Goal: Communication & Community: Answer question/provide support

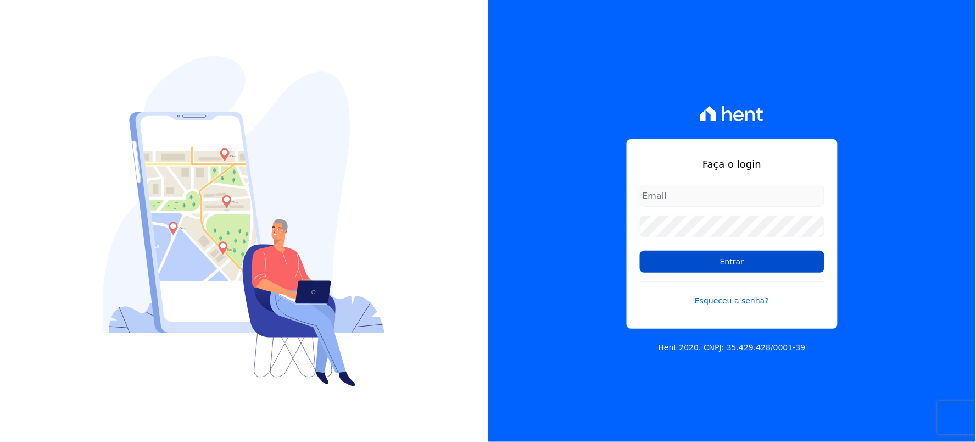
type input "[EMAIL_ADDRESS][DOMAIN_NAME]"
click at [723, 264] on input "Entrar" at bounding box center [732, 262] width 185 height 22
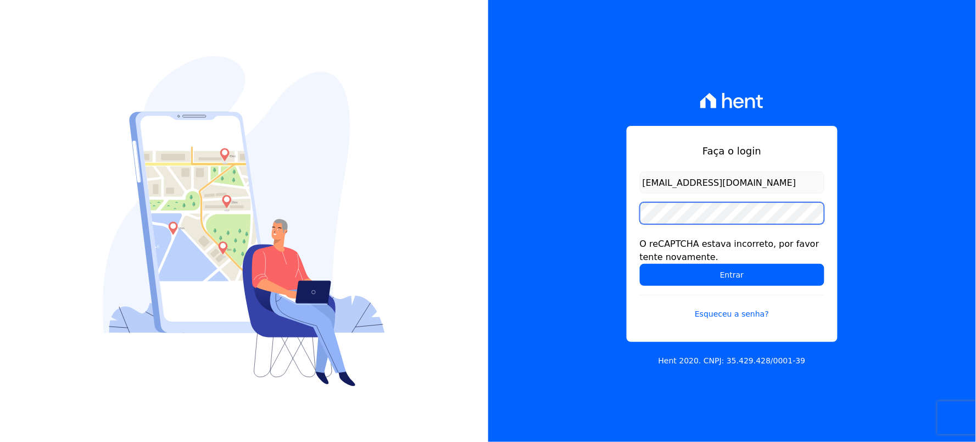
click at [607, 234] on div "Faça o login [EMAIL_ADDRESS][DOMAIN_NAME] O reCAPTCHA estava incorreto, por fav…" at bounding box center [732, 221] width 488 height 442
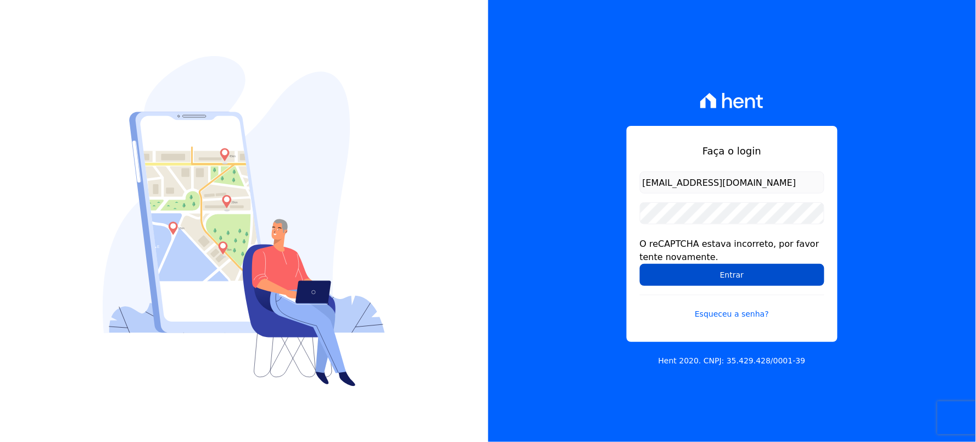
click at [658, 279] on input "Entrar" at bounding box center [732, 275] width 185 height 22
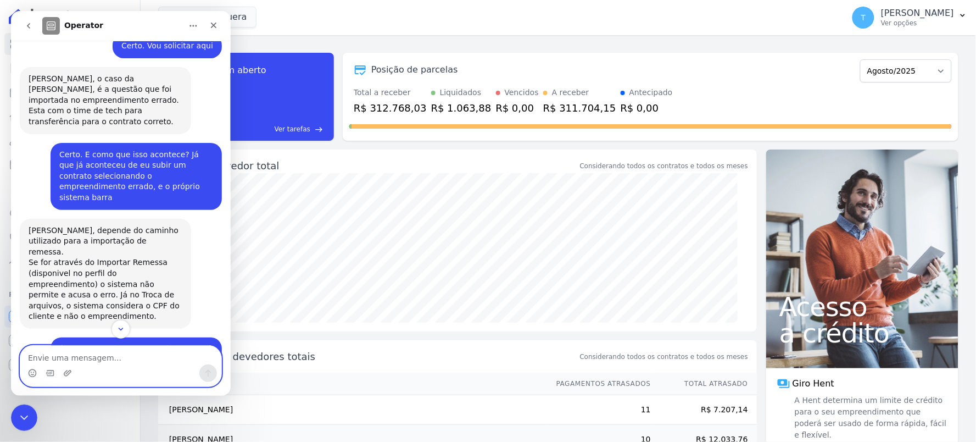
scroll to position [3984, 0]
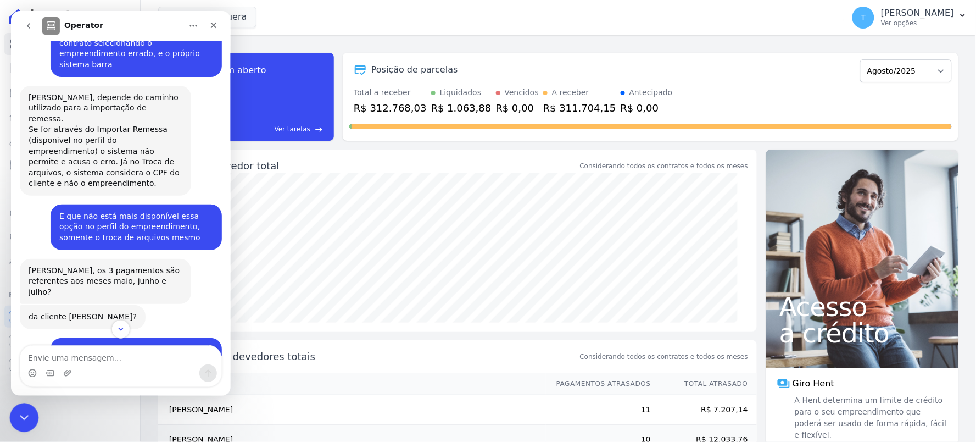
click at [20, 412] on icon "Encerramento do Messenger da Intercom" at bounding box center [22, 415] width 13 height 13
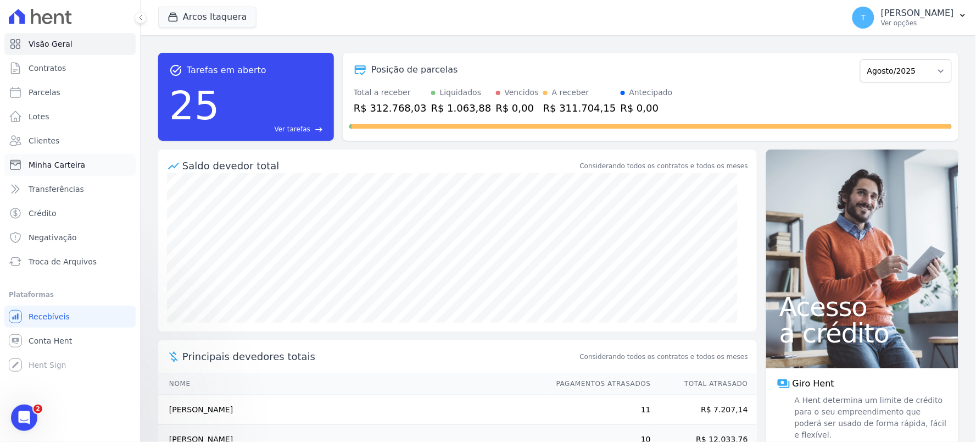
click at [75, 162] on span "Minha Carteira" at bounding box center [57, 164] width 57 height 11
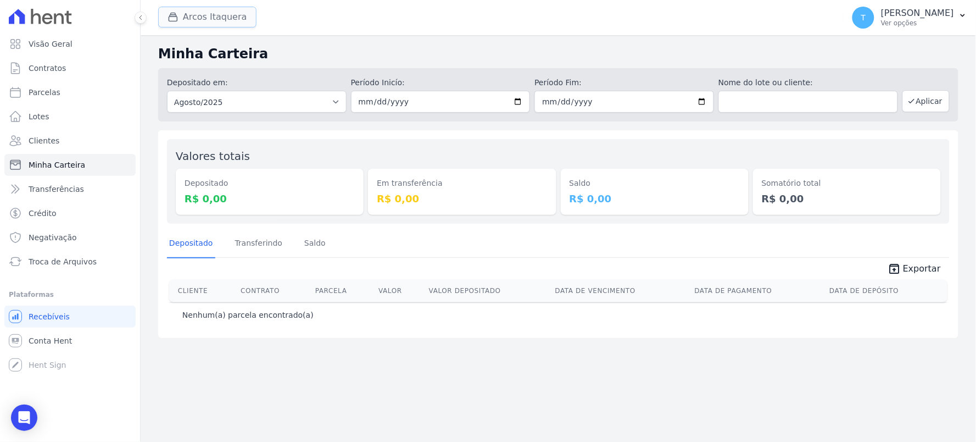
click at [202, 18] on button "Arcos Itaquera" at bounding box center [207, 17] width 98 height 21
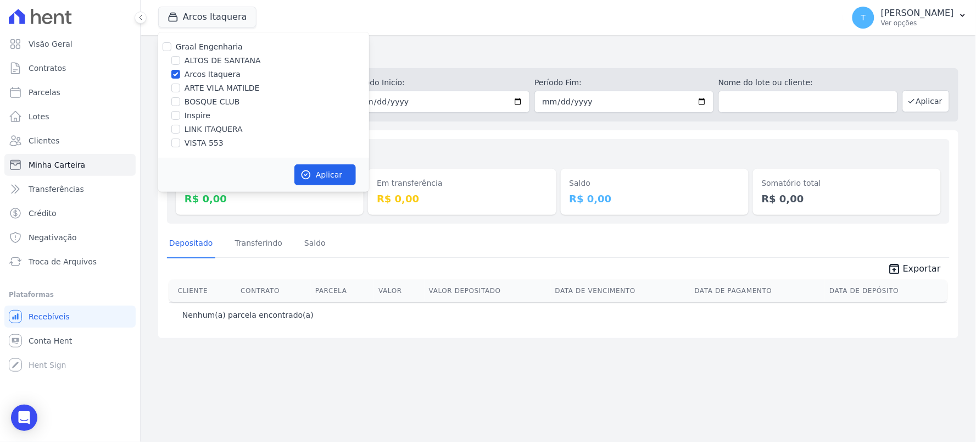
click at [206, 80] on label "Arcos Itaquera" at bounding box center [213, 75] width 56 height 12
click at [180, 79] on input "Arcos Itaquera" at bounding box center [175, 74] width 9 height 9
checkbox input "false"
drag, startPoint x: 193, startPoint y: 89, endPoint x: 284, endPoint y: 157, distance: 113.4
click at [193, 89] on label "ARTE VILA MATILDE" at bounding box center [222, 88] width 75 height 12
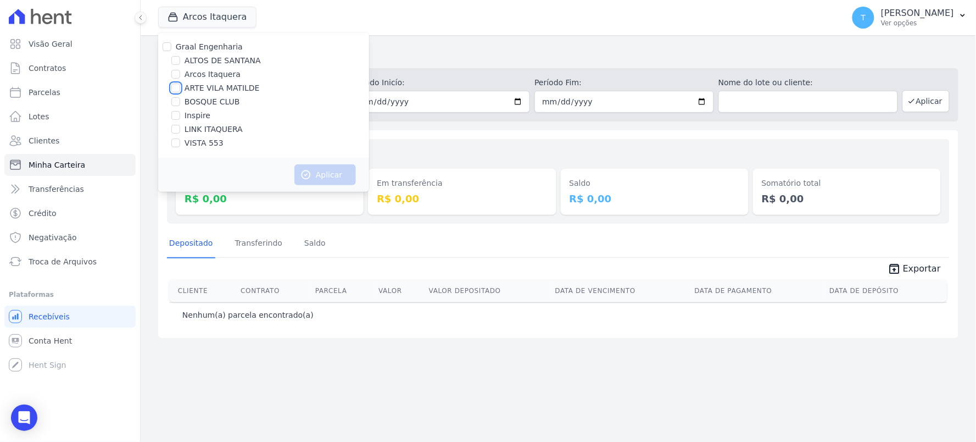
click at [180, 89] on input "ARTE VILA MATILDE" at bounding box center [175, 88] width 9 height 9
checkbox input "true"
click at [308, 165] on button "Aplicar" at bounding box center [325, 174] width 62 height 21
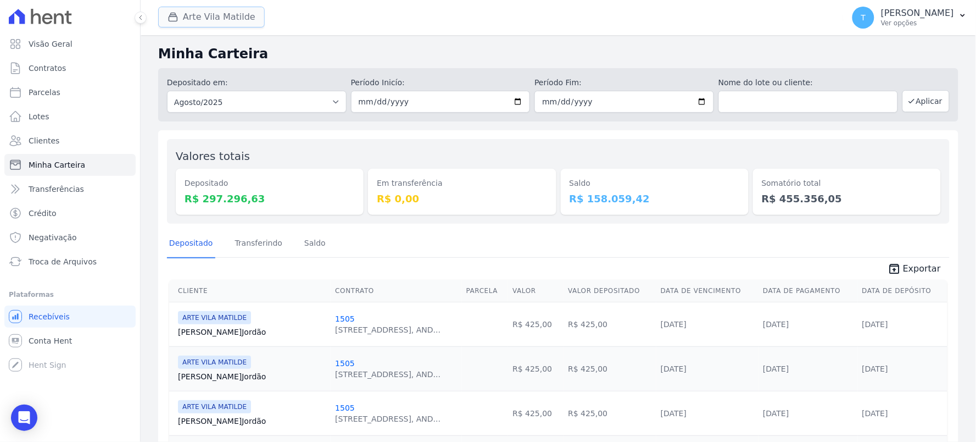
click at [235, 15] on button "Arte Vila Matilde" at bounding box center [211, 17] width 107 height 21
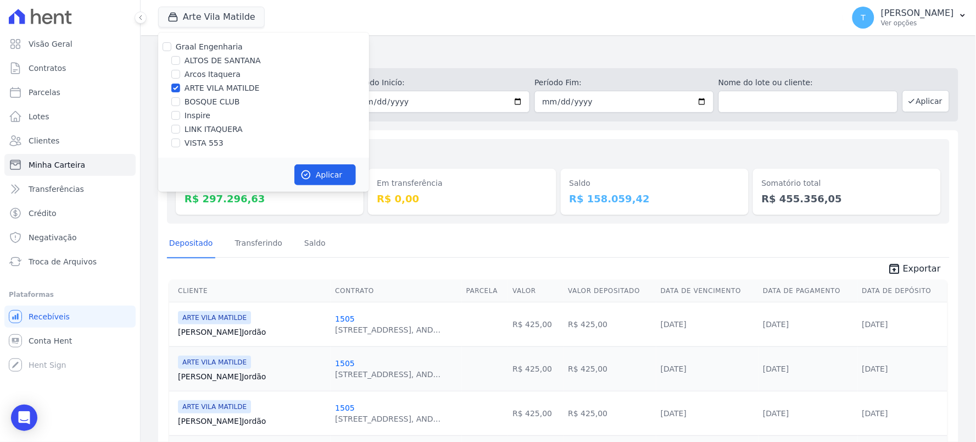
click at [214, 86] on label "ARTE VILA MATILDE" at bounding box center [222, 88] width 75 height 12
click at [180, 86] on input "ARTE VILA MATILDE" at bounding box center [175, 88] width 9 height 9
checkbox input "false"
click at [217, 103] on label "BOSQUE CLUB" at bounding box center [212, 102] width 55 height 12
click at [180, 103] on input "BOSQUE CLUB" at bounding box center [175, 101] width 9 height 9
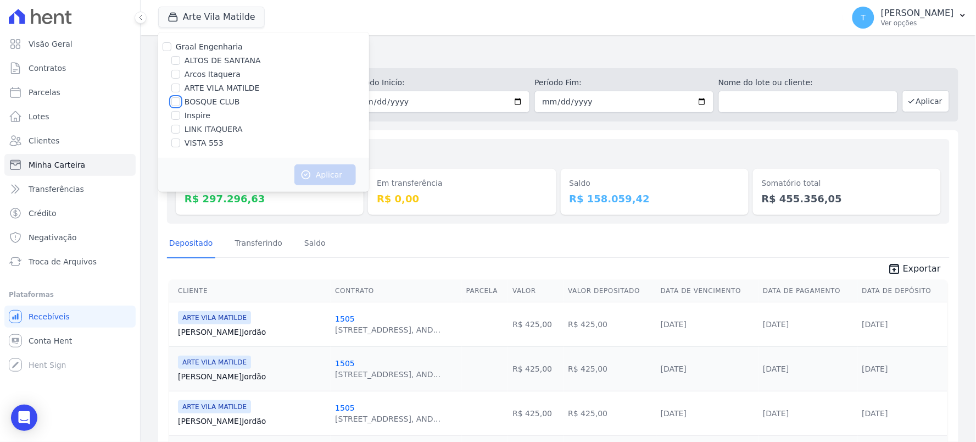
checkbox input "true"
click at [318, 172] on button "Aplicar" at bounding box center [325, 174] width 62 height 21
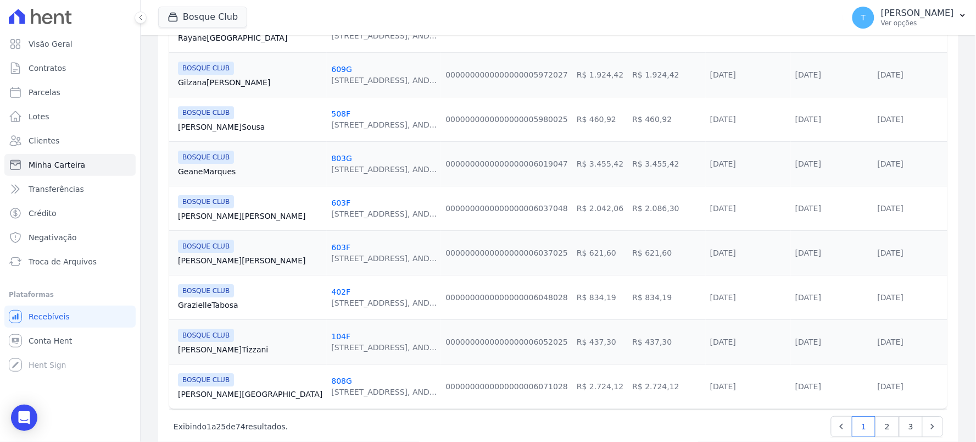
scroll to position [1032, 0]
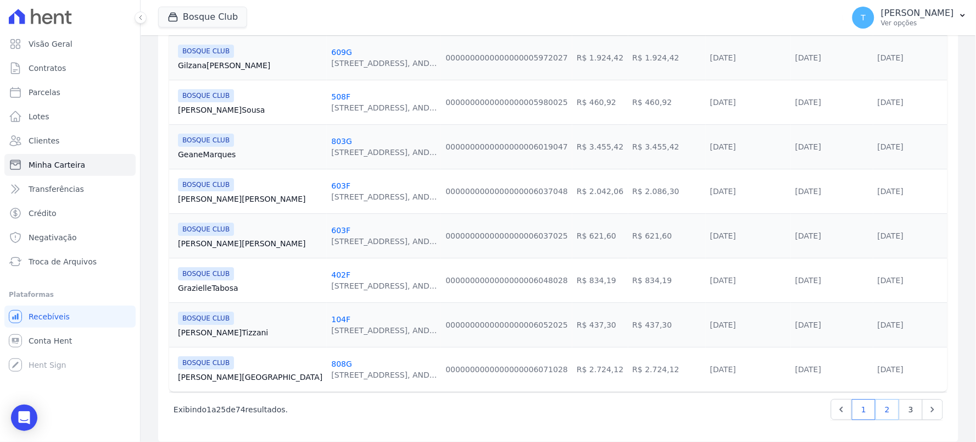
click at [880, 399] on link "2" at bounding box center [888, 409] width 24 height 21
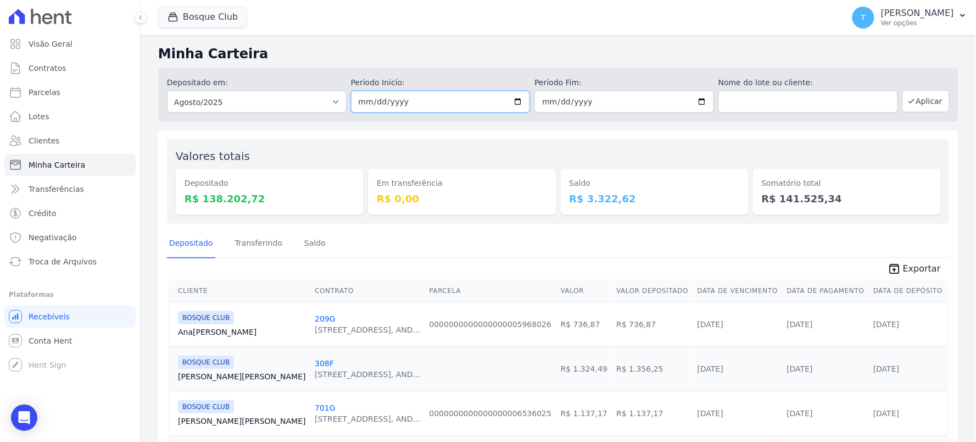
click at [515, 97] on input "2025-08-01" at bounding box center [441, 102] width 180 height 22
click at [510, 101] on input "2025-08-01" at bounding box center [441, 102] width 180 height 22
type input "2025-08-26"
click at [697, 95] on input "2025-08-31" at bounding box center [625, 102] width 180 height 22
click at [696, 96] on input "2025-08-31" at bounding box center [625, 102] width 180 height 22
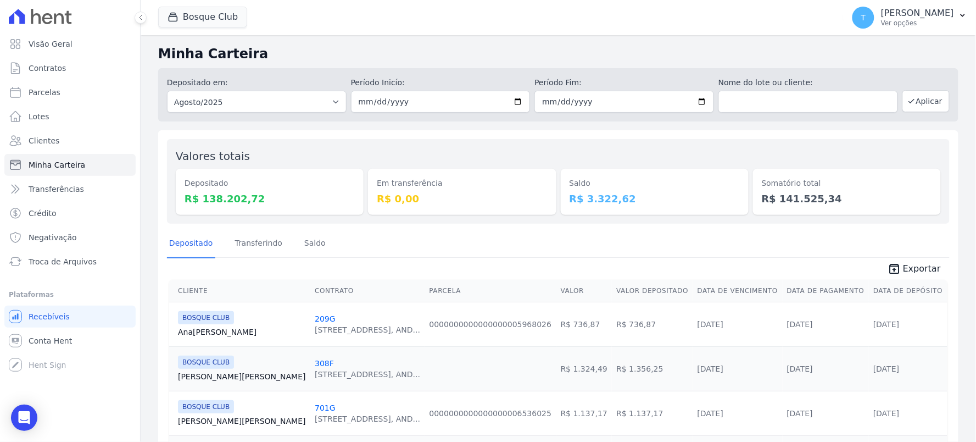
click at [689, 151] on div "Saldo R$ 3.322,62" at bounding box center [655, 181] width 188 height 67
click at [622, 203] on dd "R$ 3.322,62" at bounding box center [655, 198] width 170 height 15
click at [561, 198] on div "Saldo R$ 3.322,62" at bounding box center [655, 192] width 188 height 46
click at [309, 241] on link "Saldo" at bounding box center [315, 244] width 26 height 29
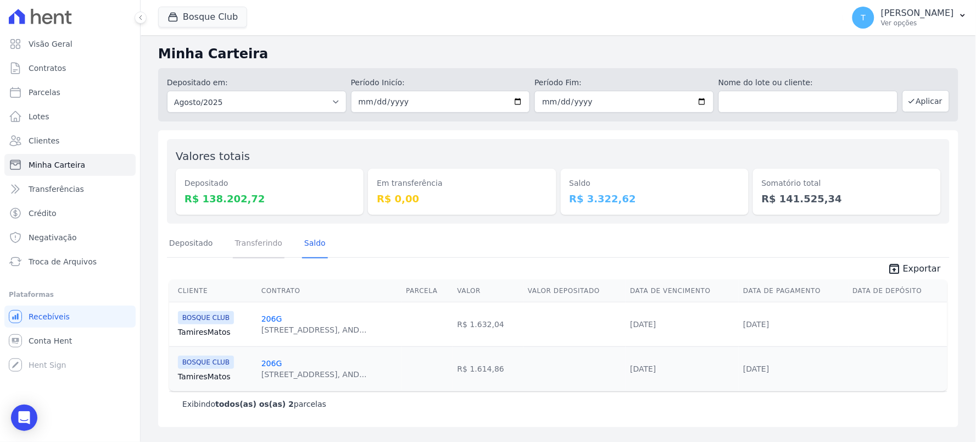
click at [240, 244] on link "Transferindo" at bounding box center [259, 244] width 52 height 29
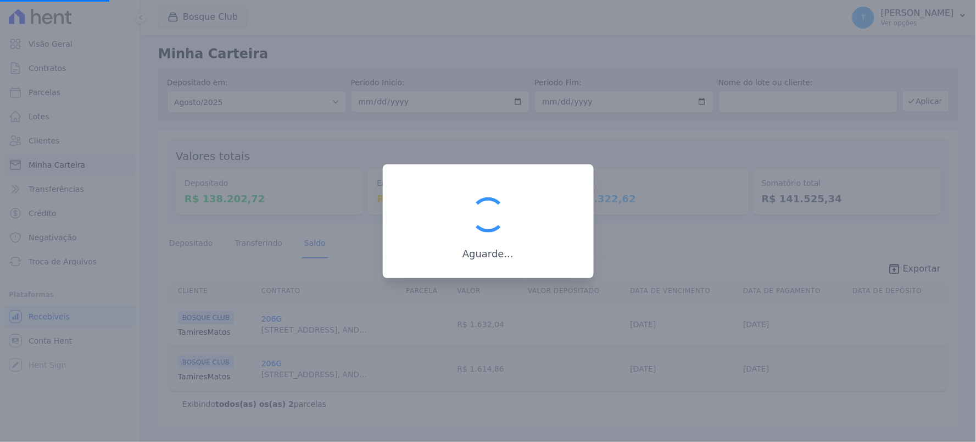
click at [189, 244] on div at bounding box center [488, 221] width 976 height 442
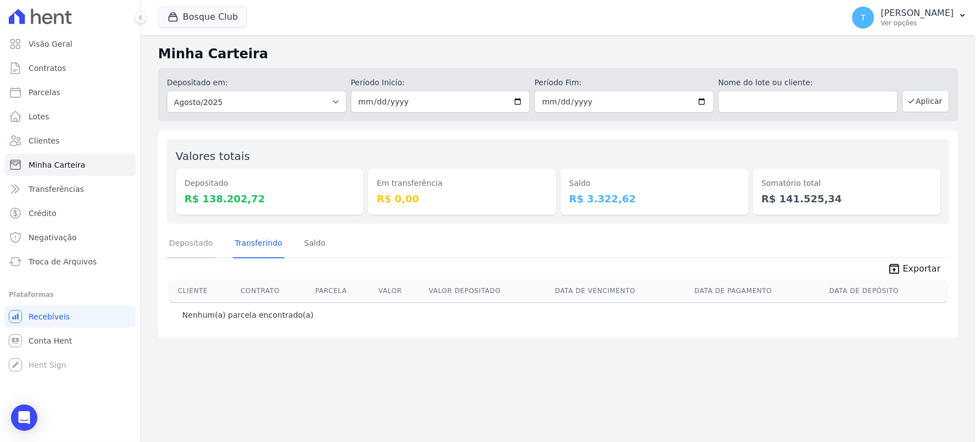
click at [189, 244] on link "Depositado" at bounding box center [191, 244] width 48 height 29
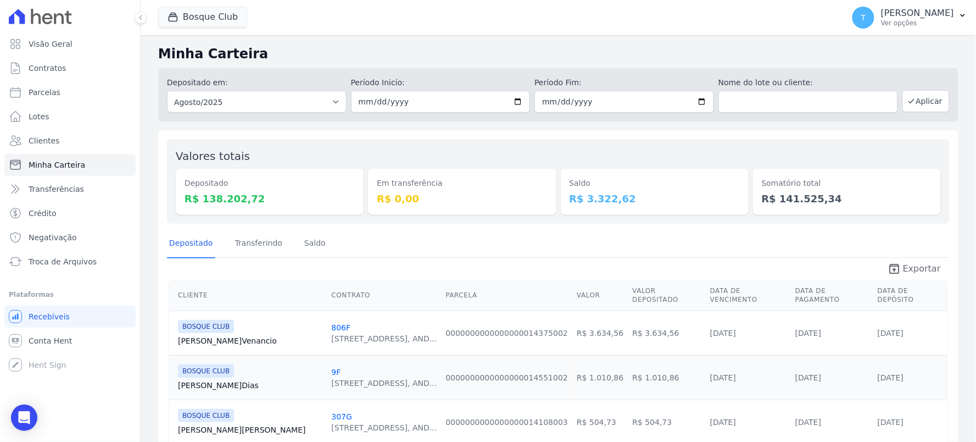
click at [898, 267] on link "unarchive Exportar" at bounding box center [914, 269] width 71 height 15
click at [22, 418] on icon "Open Intercom Messenger" at bounding box center [24, 417] width 13 height 14
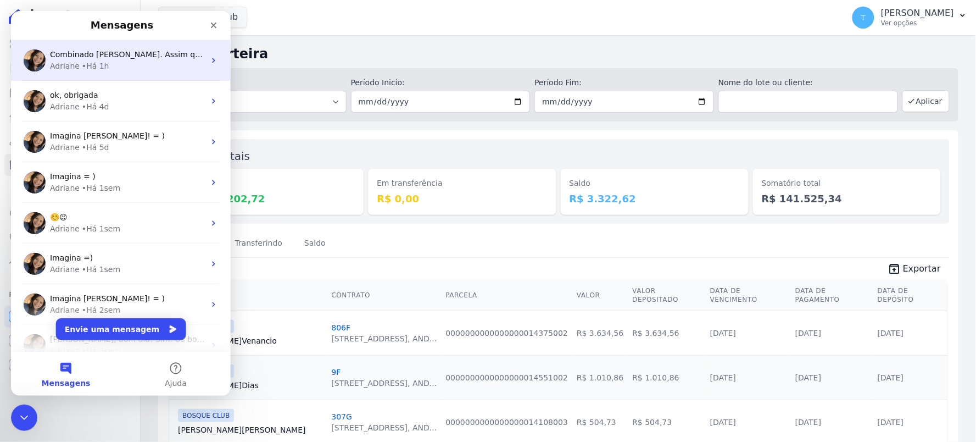
click at [100, 53] on span "Combinado Thayna. Assim que ela enviar, verifico internamente. ; )" at bounding box center [197, 53] width 296 height 9
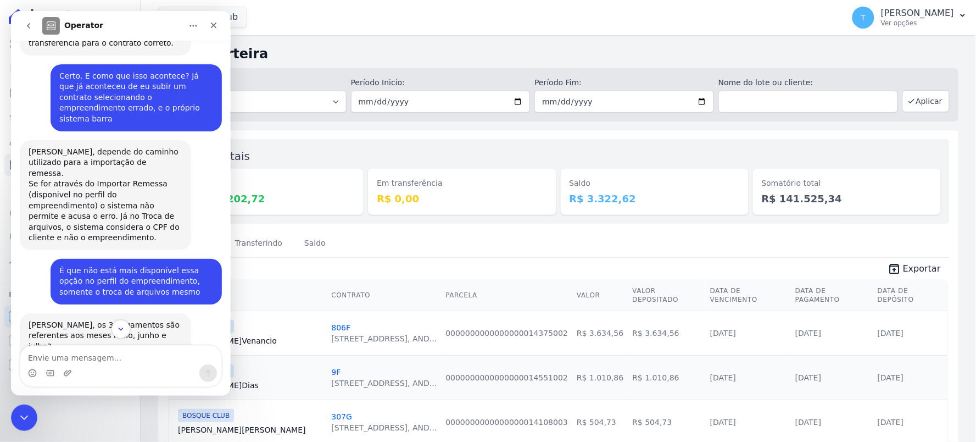
scroll to position [3923, 0]
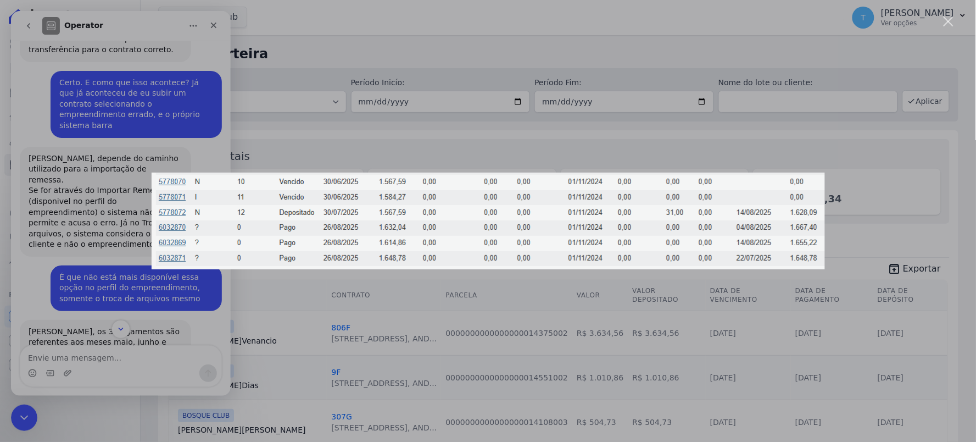
click at [154, 314] on div "Messenger da Intercom" at bounding box center [488, 221] width 976 height 442
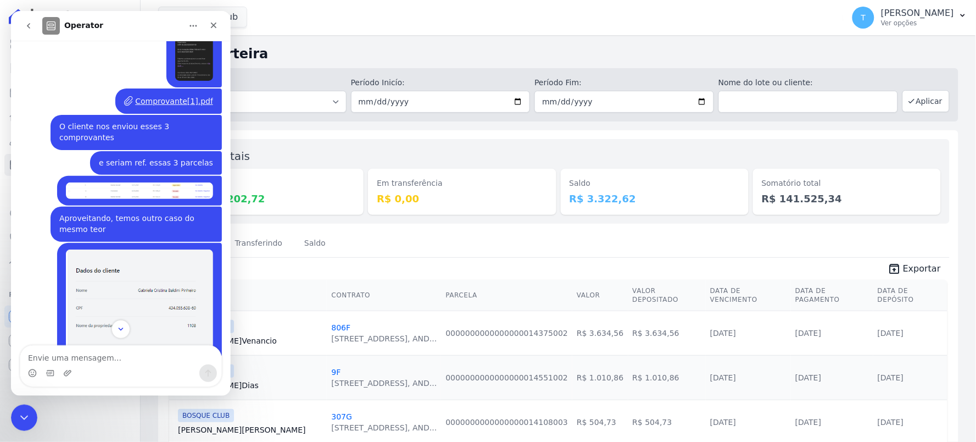
scroll to position [2519, 0]
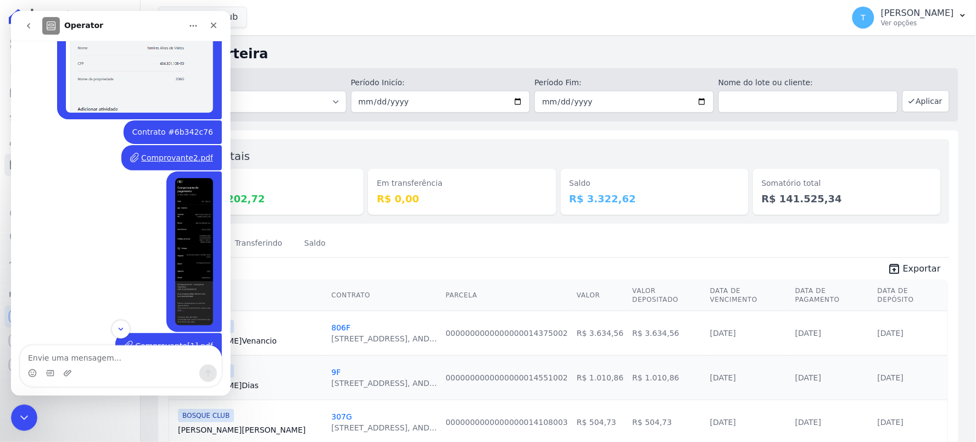
click at [192, 177] on img "Thayna diz…" at bounding box center [194, 250] width 38 height 147
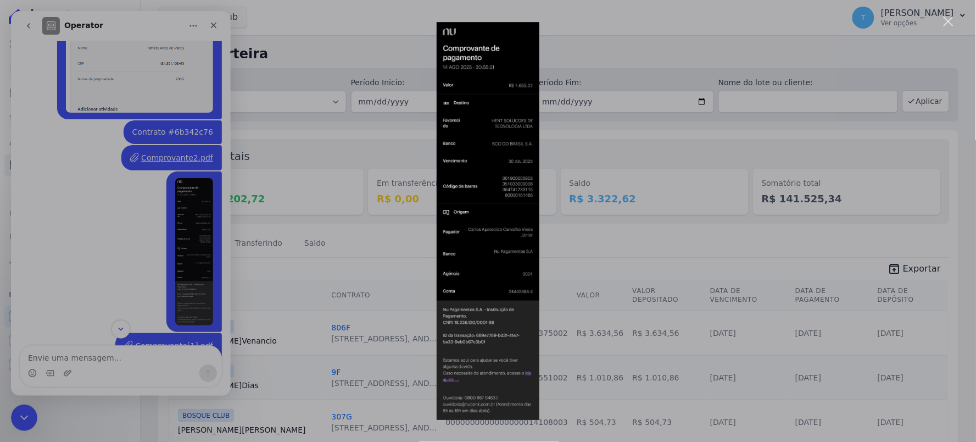
click at [188, 141] on div "Messenger da Intercom" at bounding box center [488, 221] width 976 height 442
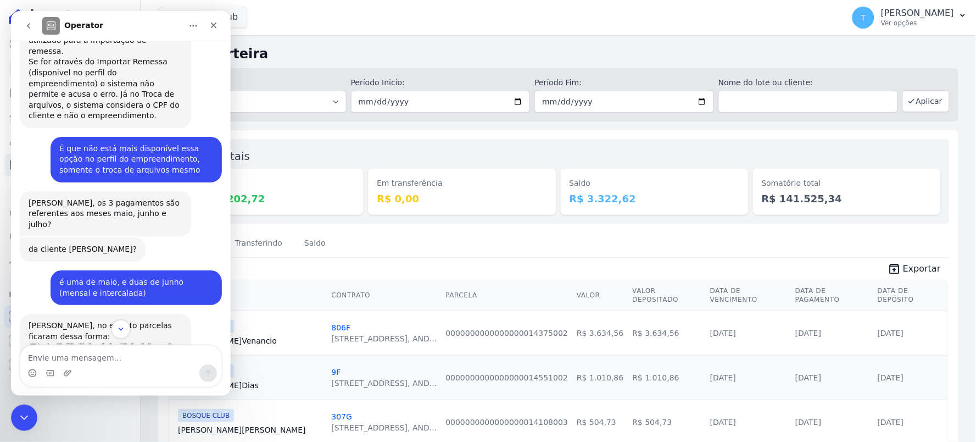
scroll to position [4167, 0]
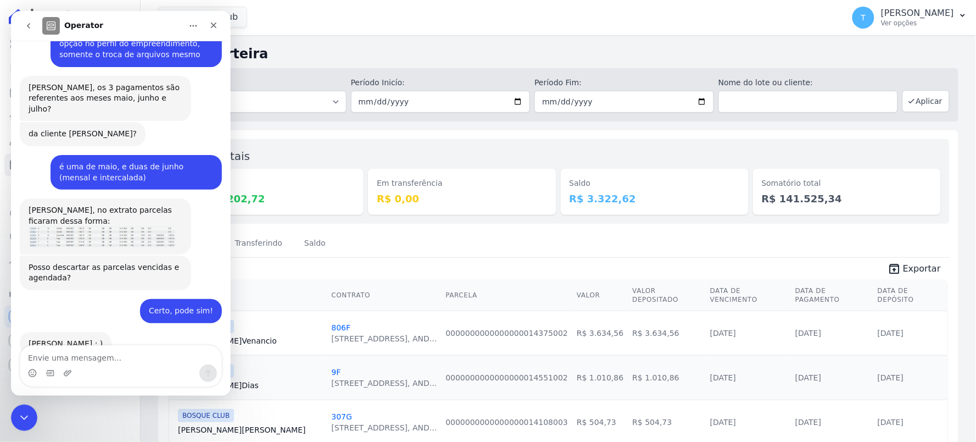
click at [582, 197] on dd "R$ 3.322,62" at bounding box center [655, 198] width 170 height 15
click at [614, 180] on dt "Saldo" at bounding box center [655, 183] width 170 height 12
click at [621, 166] on div "Saldo R$ 3.322,62" at bounding box center [655, 181] width 188 height 67
click at [598, 199] on dd "R$ 3.322,62" at bounding box center [655, 198] width 170 height 15
drag, startPoint x: 588, startPoint y: 597, endPoint x: 30, endPoint y: 415, distance: 587.5
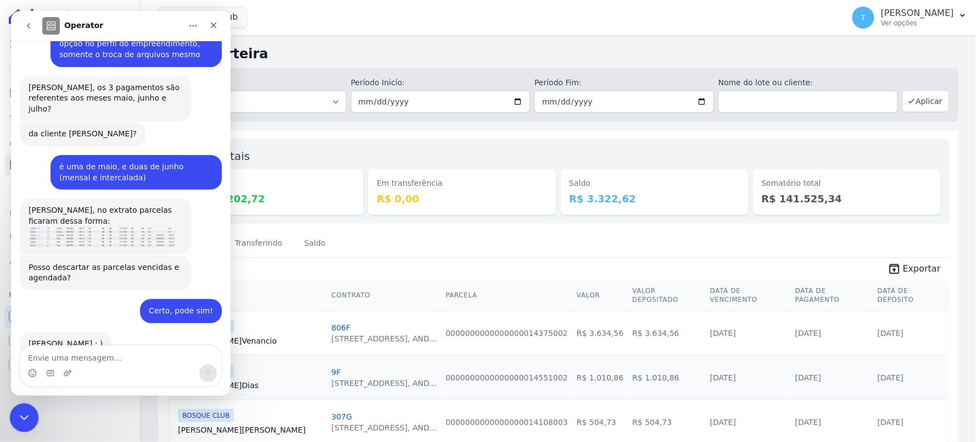
click at [30, 415] on div "Encerramento do Messenger da Intercom" at bounding box center [22, 416] width 26 height 26
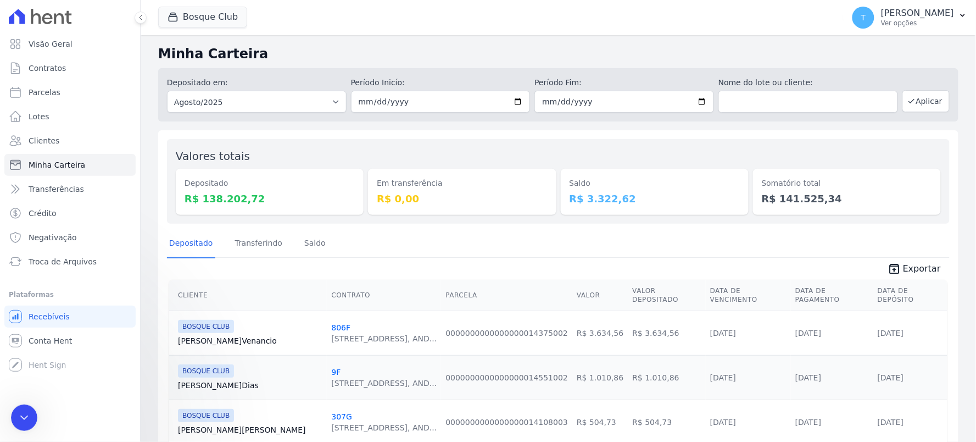
click at [579, 194] on dd "R$ 3.322,62" at bounding box center [655, 198] width 170 height 15
click at [309, 233] on link "Saldo" at bounding box center [315, 244] width 26 height 29
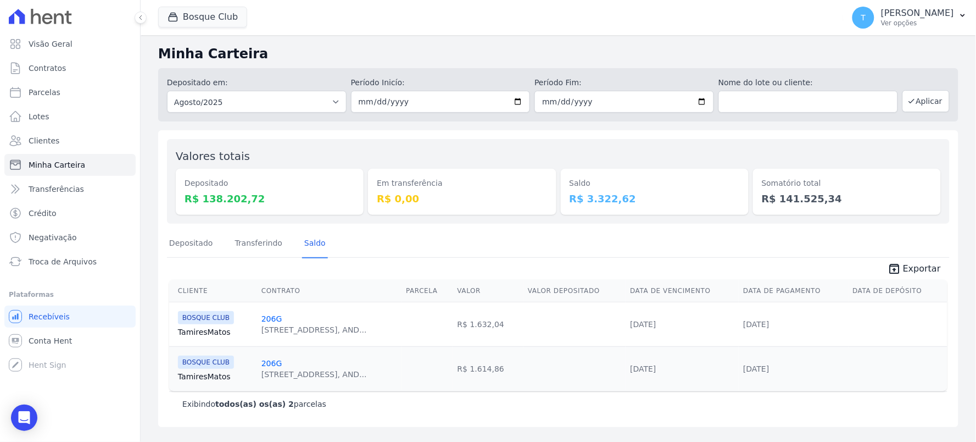
click at [397, 327] on div "206G Avenida Angélica, 2248, AND..." at bounding box center [330, 324] width 136 height 22
click at [263, 314] on link "206G" at bounding box center [272, 318] width 21 height 9
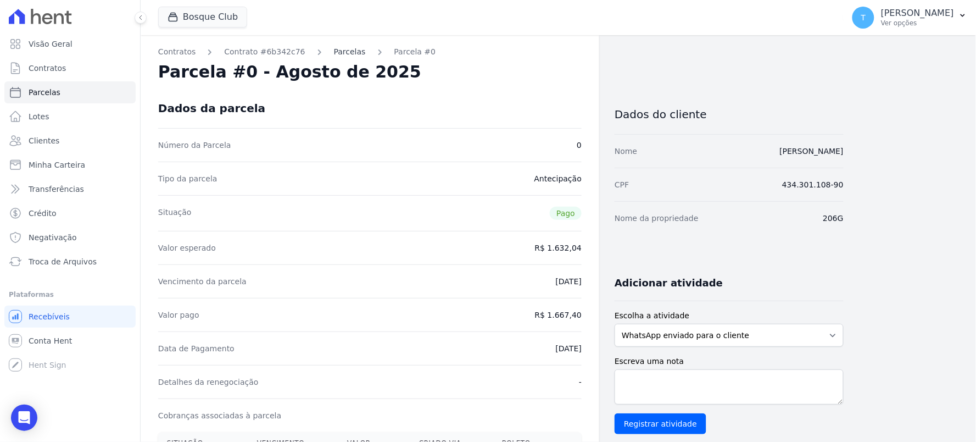
click at [334, 49] on link "Parcelas" at bounding box center [350, 52] width 32 height 12
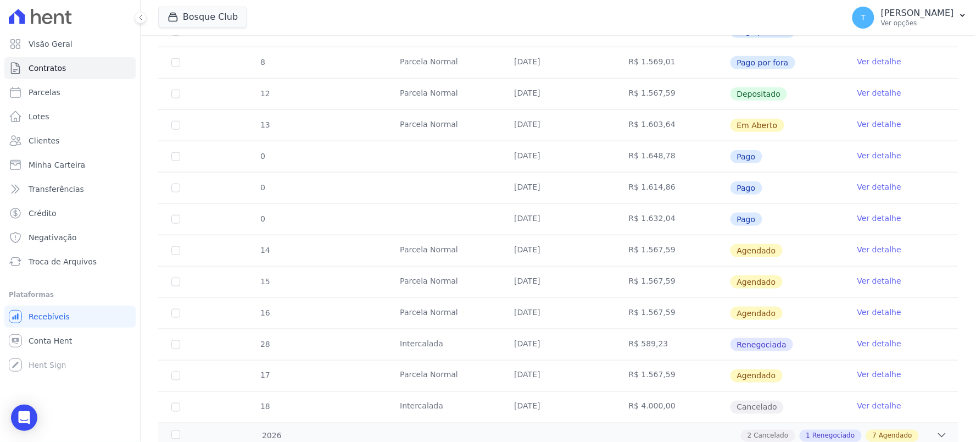
scroll to position [283, 0]
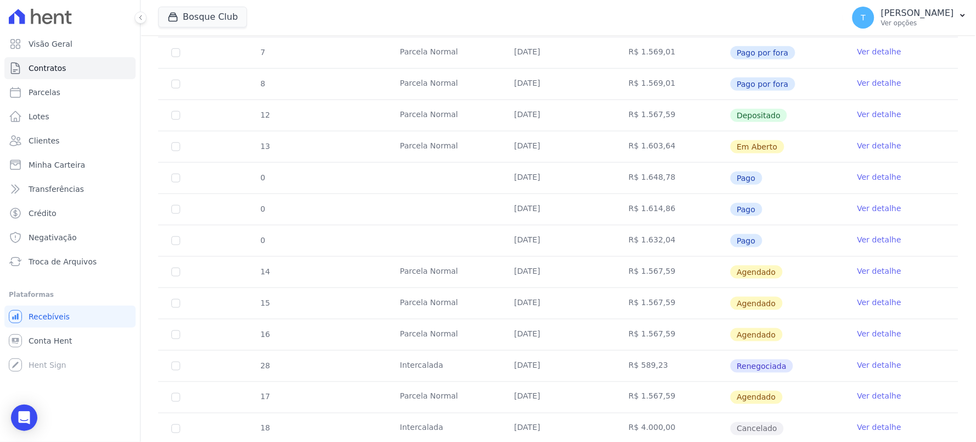
click at [877, 241] on link "Ver detalhe" at bounding box center [880, 239] width 44 height 11
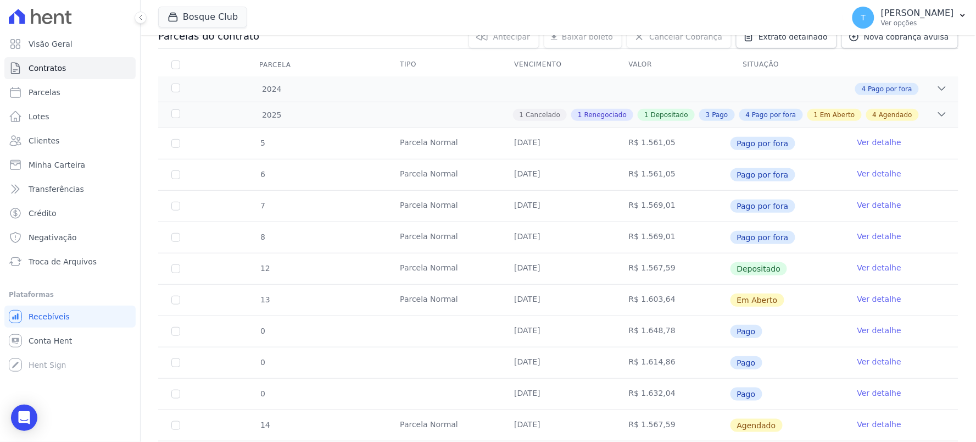
scroll to position [244, 0]
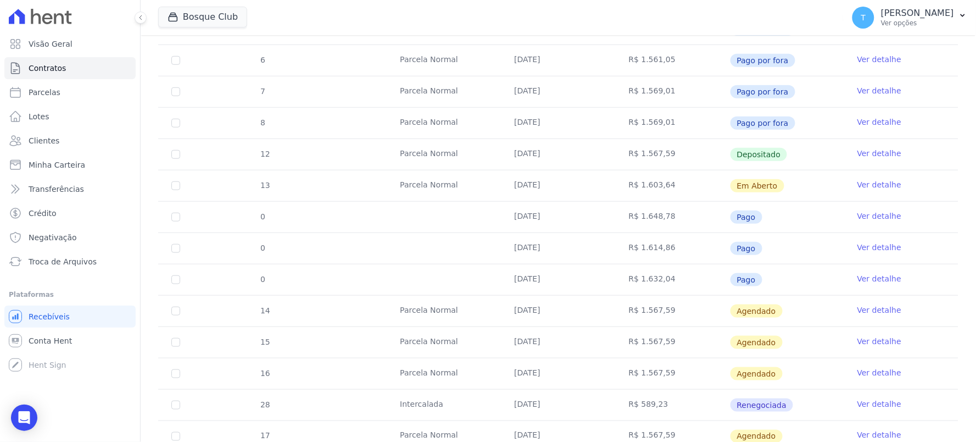
click at [858, 246] on link "Ver detalhe" at bounding box center [880, 247] width 44 height 11
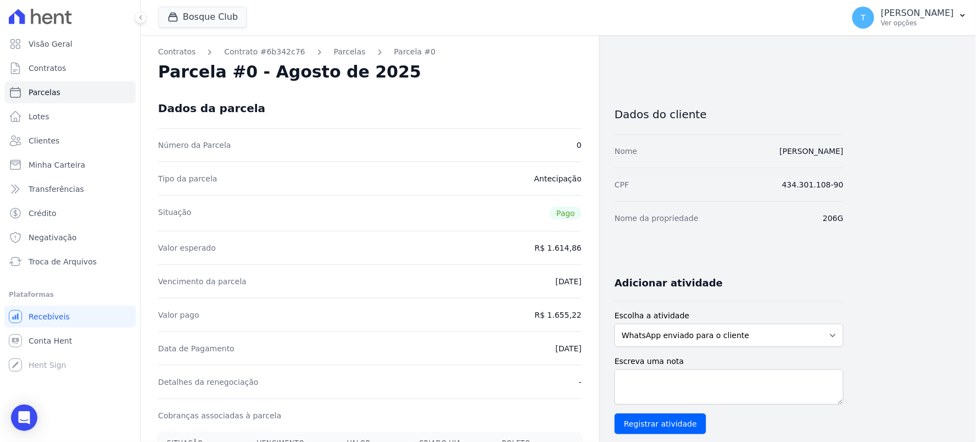
scroll to position [122, 0]
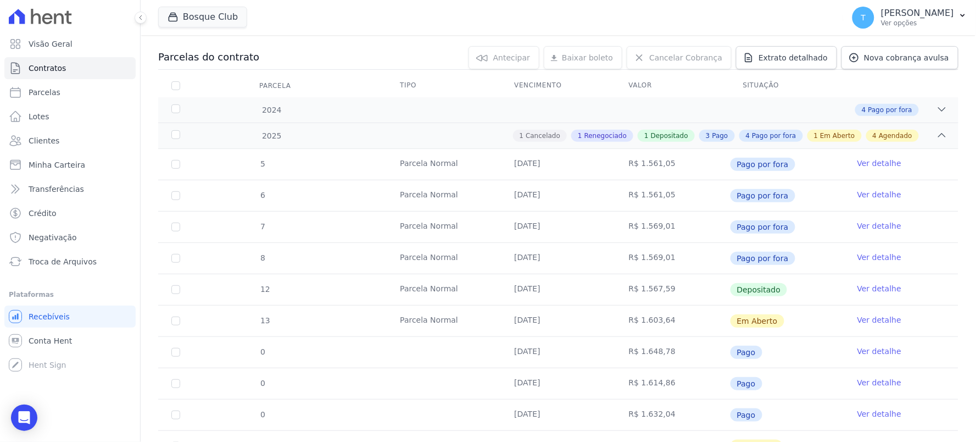
scroll to position [183, 0]
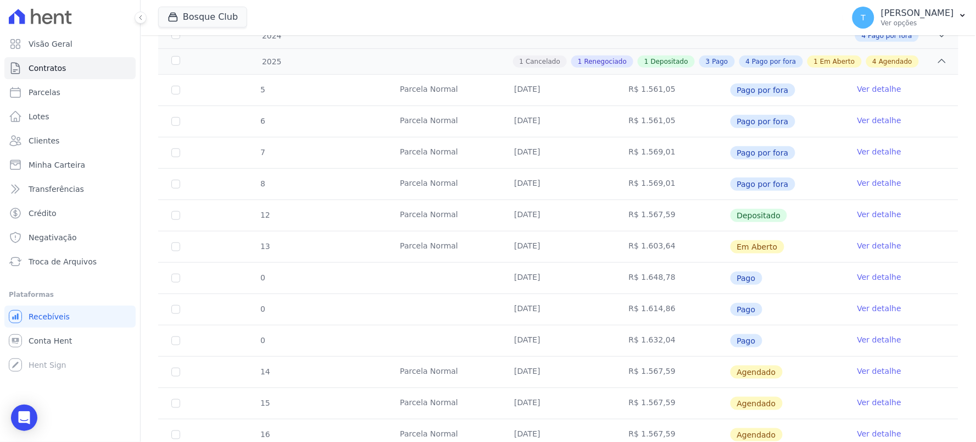
click at [882, 280] on link "Ver detalhe" at bounding box center [880, 276] width 44 height 11
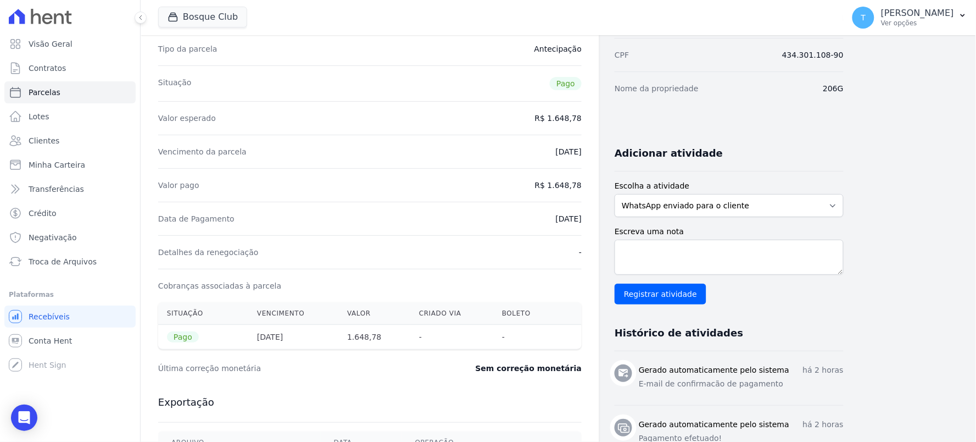
scroll to position [122, 0]
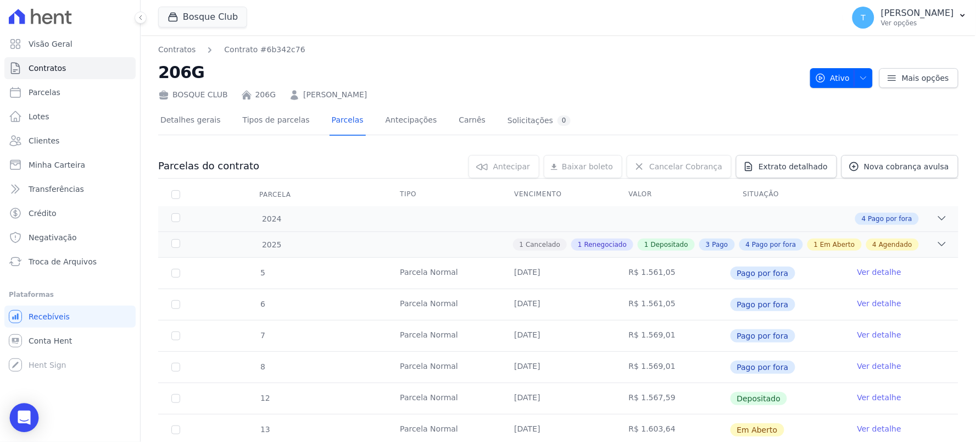
click at [20, 413] on icon "Open Intercom Messenger" at bounding box center [24, 417] width 13 height 14
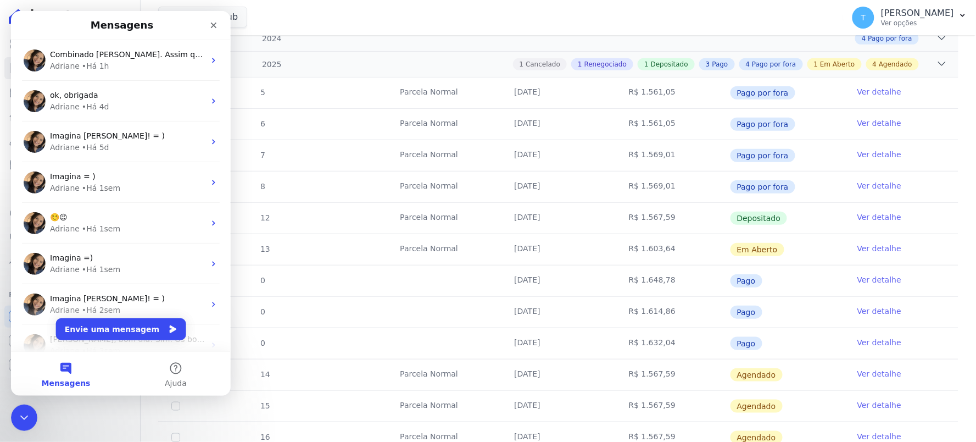
scroll to position [183, 0]
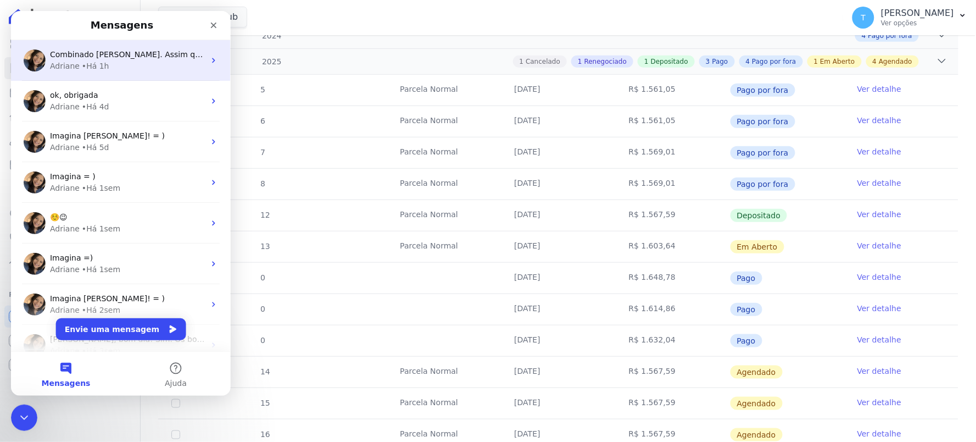
click at [141, 69] on div "Adriane • Há 1h" at bounding box center [126, 66] width 155 height 12
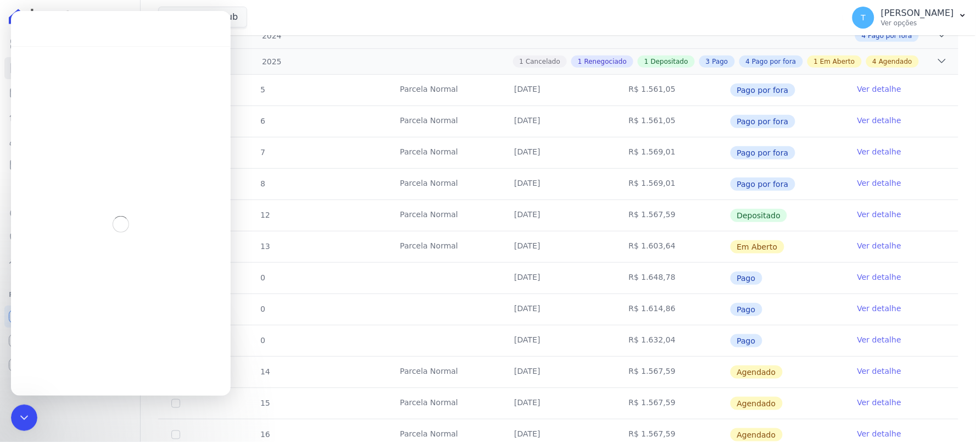
click at [348, 187] on tr "8 Parcela Normal 30/04/2025 R$ 1.569,01 Pago por fora Ver detalhe" at bounding box center [558, 183] width 801 height 31
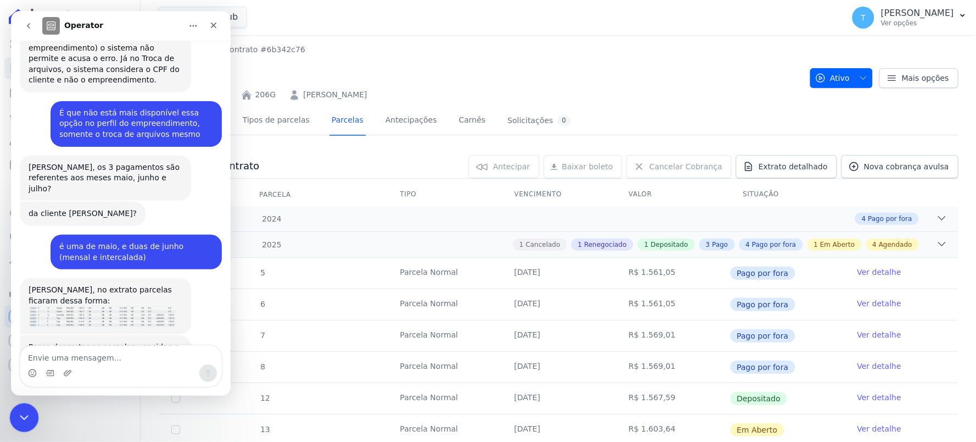
scroll to position [4167, 0]
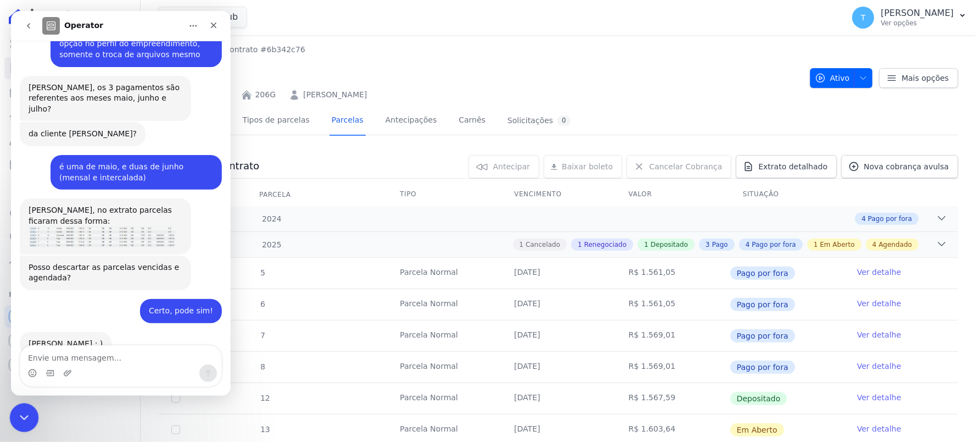
click at [27, 412] on icon "Encerramento do Messenger da Intercom" at bounding box center [22, 415] width 13 height 13
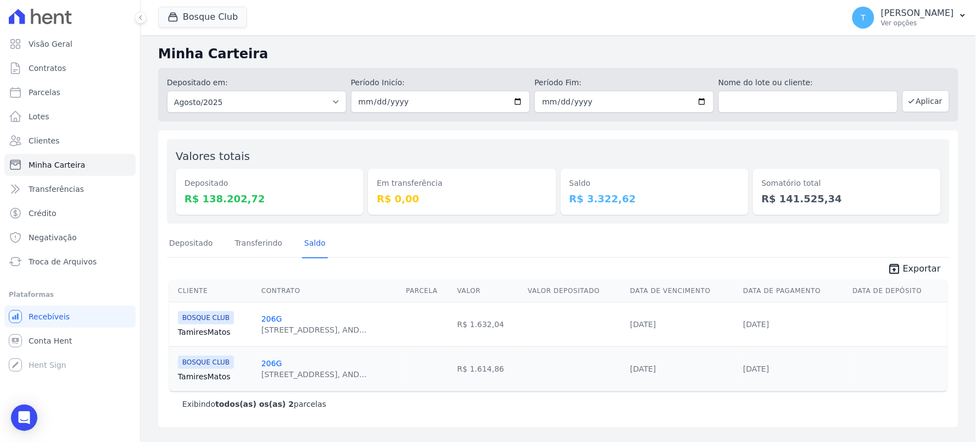
click at [590, 187] on dt "Saldo" at bounding box center [655, 183] width 170 height 12
click at [24, 415] on icon "Open Intercom Messenger" at bounding box center [24, 417] width 13 height 14
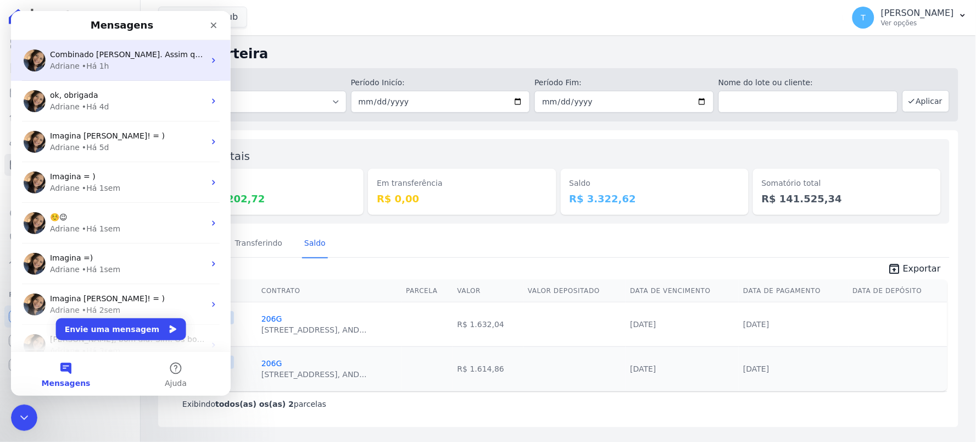
click at [126, 62] on div "Adriane • Há 1h" at bounding box center [126, 66] width 155 height 12
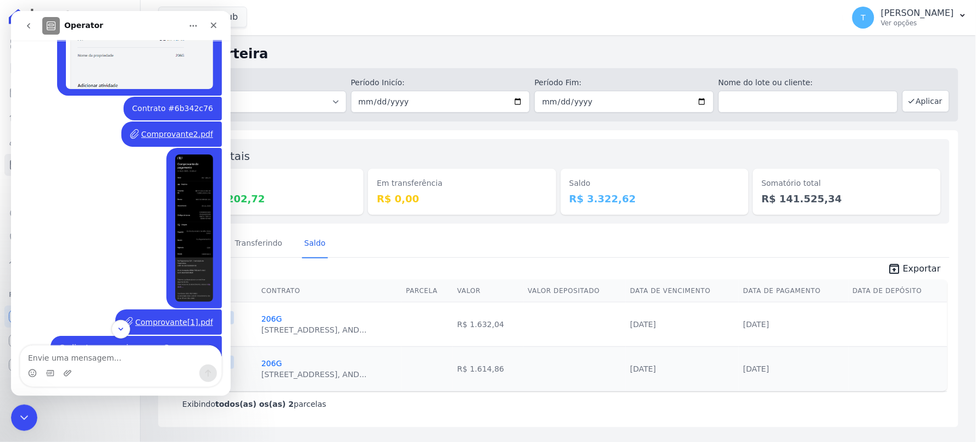
scroll to position [2581, 0]
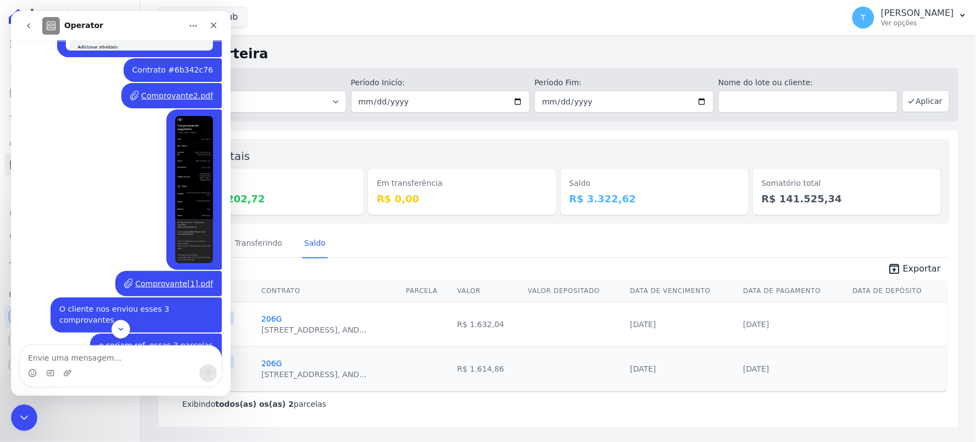
click at [172, 277] on div "Comprovante[1].pdf" at bounding box center [174, 283] width 78 height 12
click at [135, 363] on textarea "Envie uma mensagem..." at bounding box center [120, 354] width 201 height 19
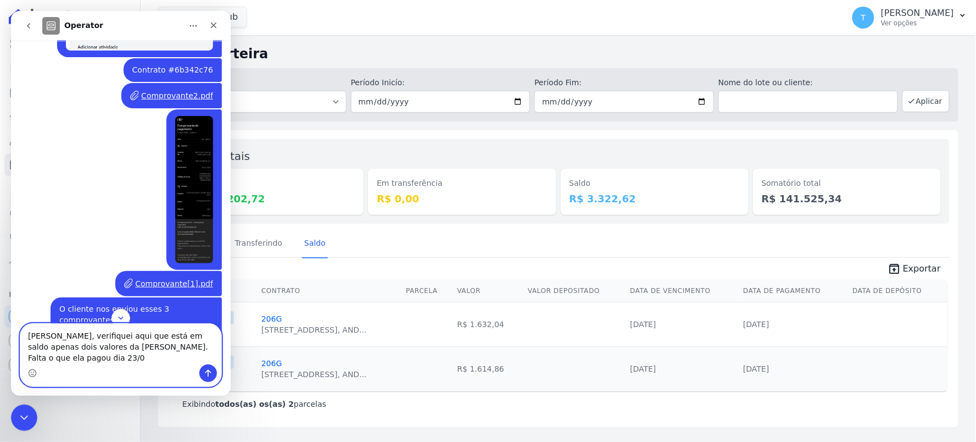
type textarea "Adriane, verifiquei aqui que está em saldo apenas dois valores da Tamires. Falt…"
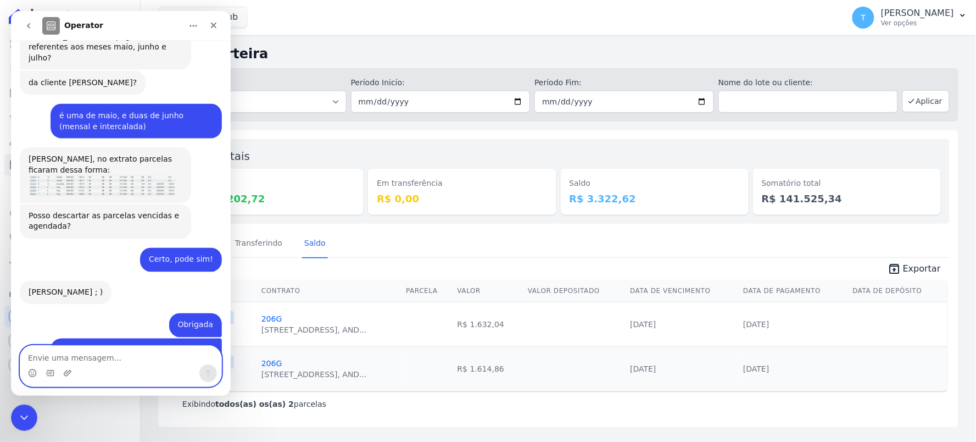
scroll to position [4221, 0]
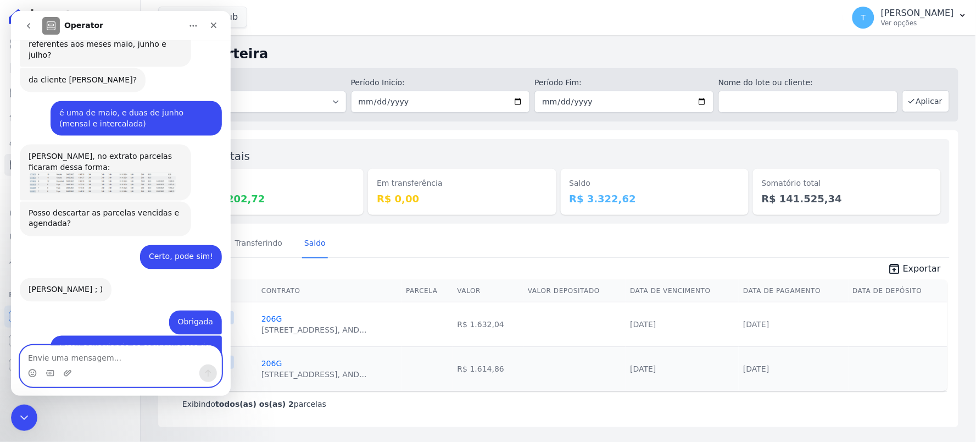
type textarea "t"
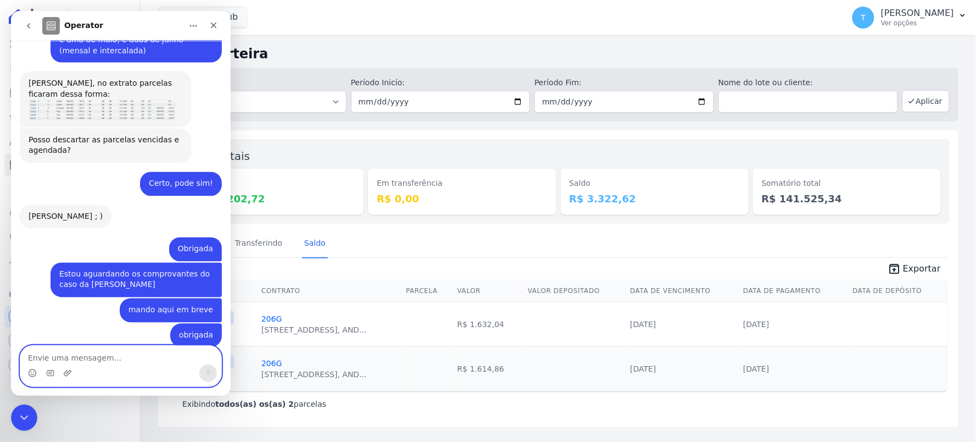
scroll to position [4297, 0]
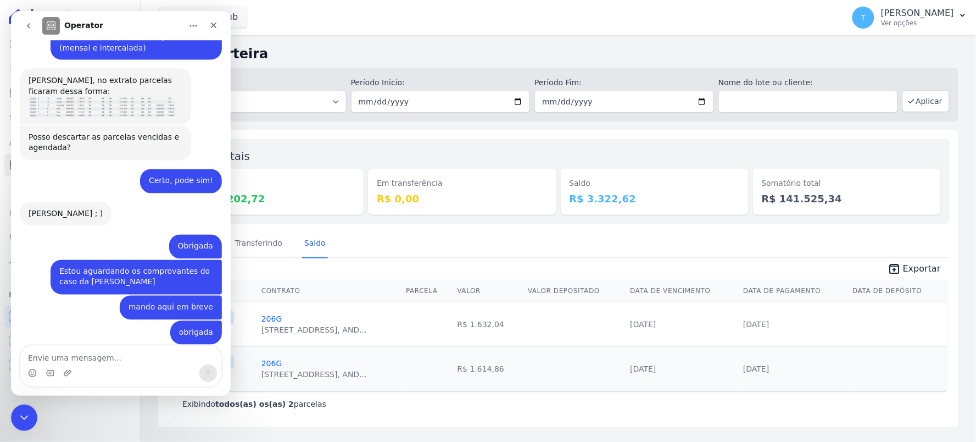
click at [354, 223] on div "Valores totais Depositado R$ 138.202,72 Em transferência R$ 0,00 Saldo R$ 3.322…" at bounding box center [558, 181] width 783 height 85
click at [18, 423] on div "Encerramento do Messenger da Intercom" at bounding box center [22, 416] width 26 height 26
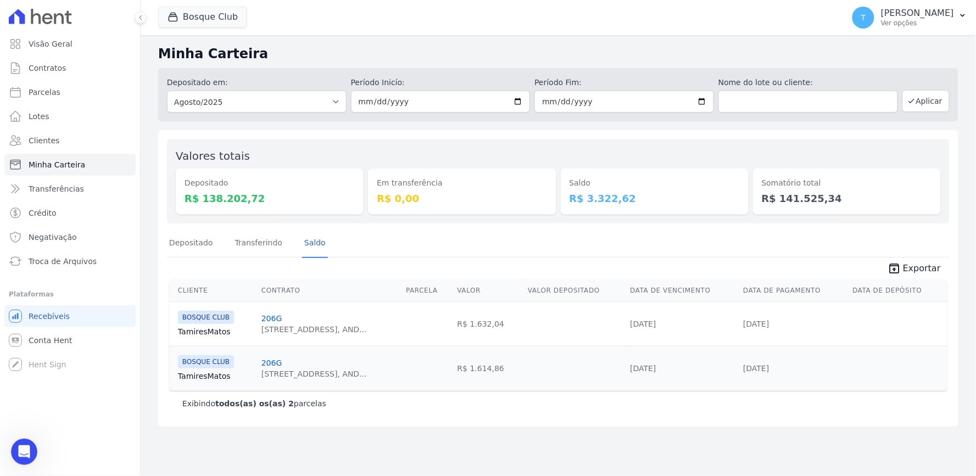
scroll to position [4294, 0]
click at [21, 441] on icon "Abertura do Messenger da Intercom" at bounding box center [23, 451] width 18 height 18
